Goal: Task Accomplishment & Management: Use online tool/utility

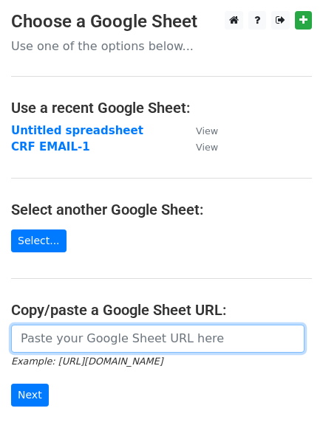
click at [112, 335] on input "url" at bounding box center [157, 339] width 293 height 28
paste input "https://docs.google.com/spreadsheets/d/1VPbiMta8OP0Lr9iMMZkVDW_GsCJetC5EcYUidfS…"
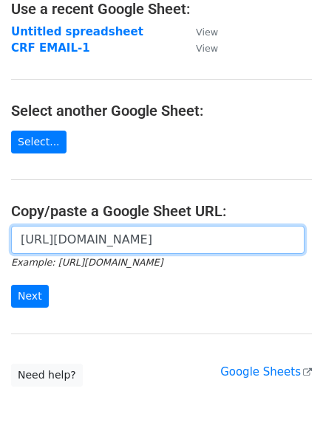
scroll to position [179, 0]
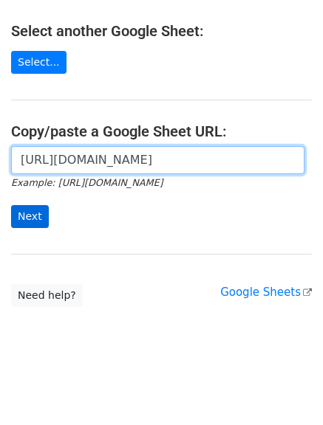
type input "https://docs.google.com/spreadsheets/d/1VPbiMta8OP0Lr9iMMZkVDW_GsCJetC5EcYUidfS…"
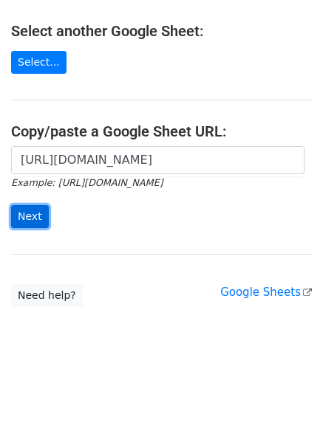
scroll to position [0, 0]
click at [30, 223] on input "Next" at bounding box center [30, 216] width 38 height 23
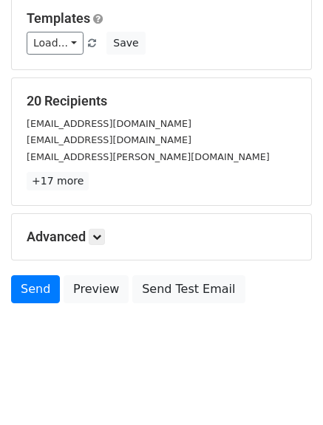
scroll to position [207, 0]
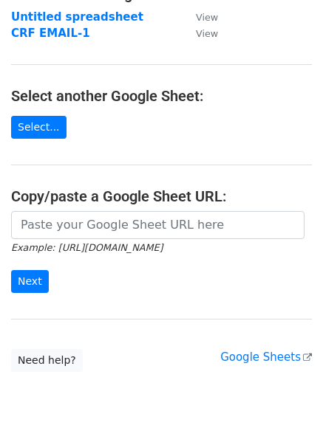
scroll to position [179, 0]
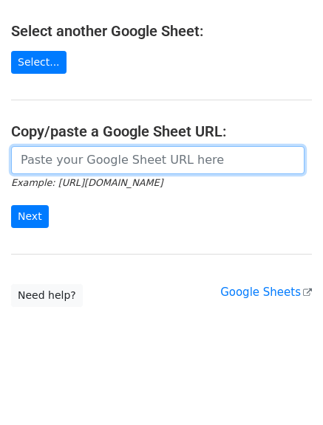
click at [88, 168] on input "url" at bounding box center [157, 160] width 293 height 28
paste input "https://docs.google.com/spreadsheets/d/1VPbiMta8OP0Lr9iMMZkVDW_GsCJetC5EcYUidfS…"
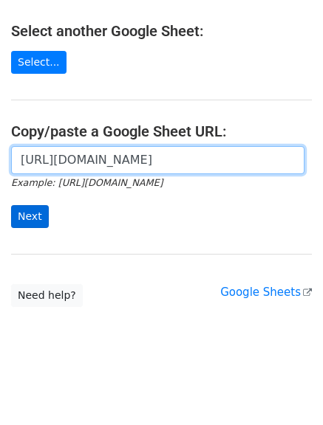
type input "https://docs.google.com/spreadsheets/d/1VPbiMta8OP0Lr9iMMZkVDW_GsCJetC5EcYUidfS…"
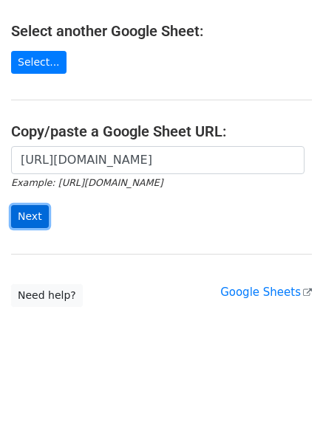
click at [33, 221] on input "Next" at bounding box center [30, 216] width 38 height 23
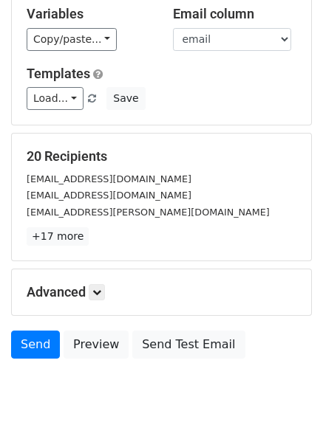
scroll to position [207, 0]
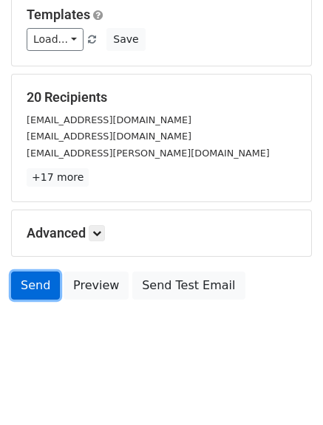
click at [38, 284] on link "Send" at bounding box center [35, 286] width 49 height 28
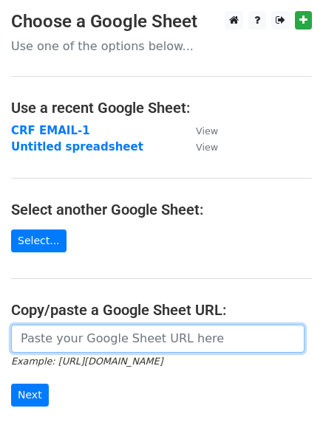
click at [98, 332] on input "url" at bounding box center [157, 339] width 293 height 28
paste input "[URL][DOMAIN_NAME]"
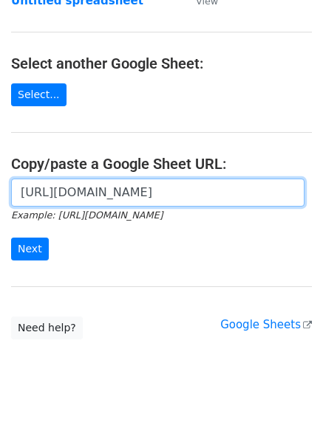
scroll to position [148, 0]
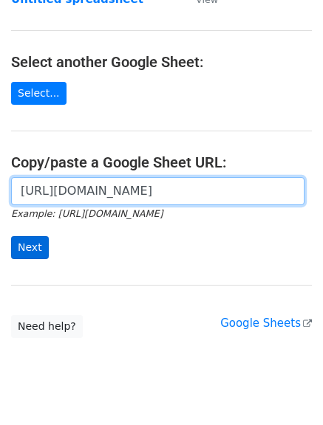
type input "[URL][DOMAIN_NAME]"
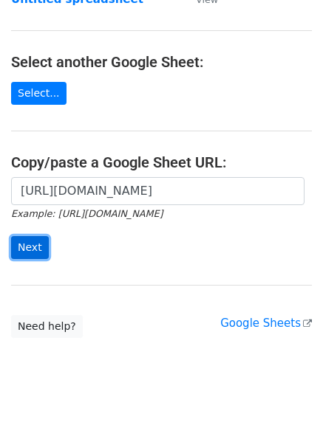
click at [40, 247] on input "Next" at bounding box center [30, 247] width 38 height 23
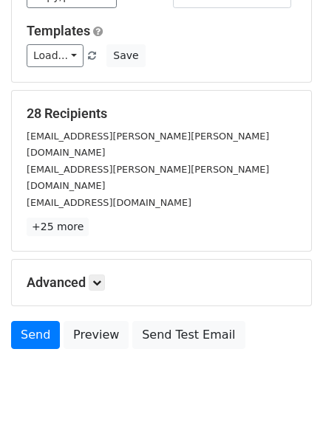
scroll to position [207, 0]
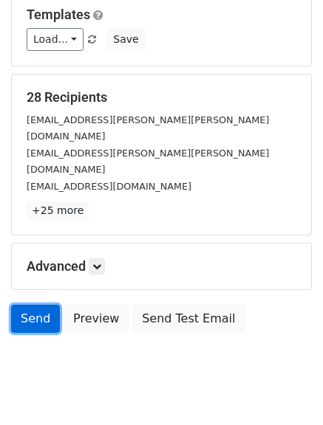
click at [32, 305] on link "Send" at bounding box center [35, 319] width 49 height 28
